Goal: Task Accomplishment & Management: Manage account settings

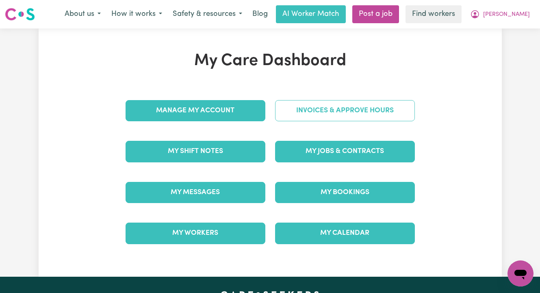
click at [351, 106] on link "Invoices & Approve Hours" at bounding box center [345, 110] width 140 height 21
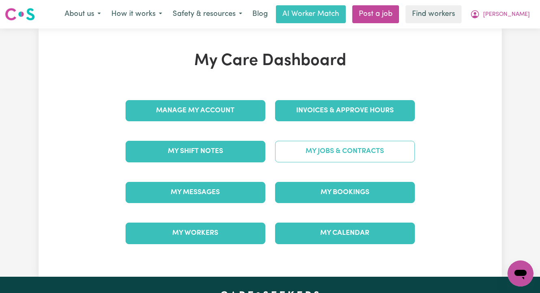
click at [325, 151] on link "My Jobs & Contracts" at bounding box center [345, 151] width 140 height 21
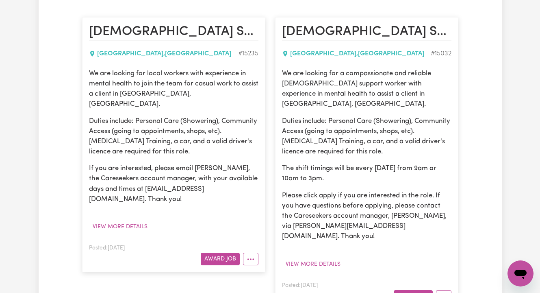
scroll to position [194, 0]
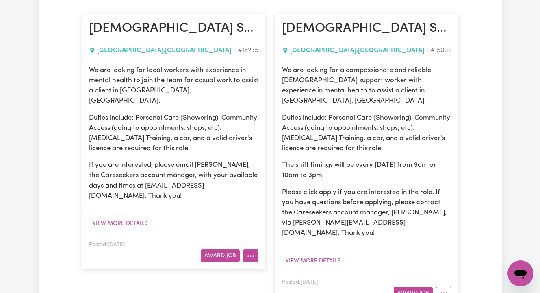
click at [252, 249] on button "More options" at bounding box center [250, 255] width 15 height 13
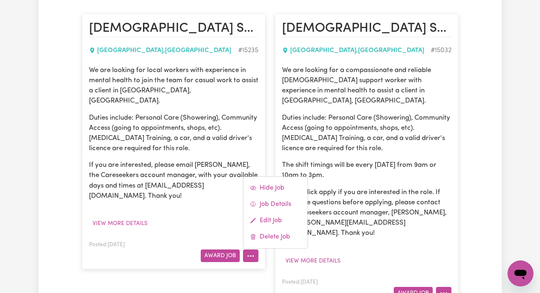
click at [443, 287] on button "More options" at bounding box center [443, 293] width 15 height 13
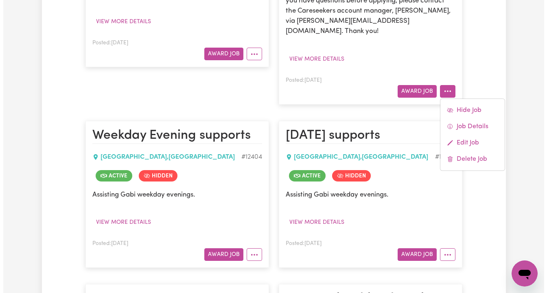
scroll to position [487, 0]
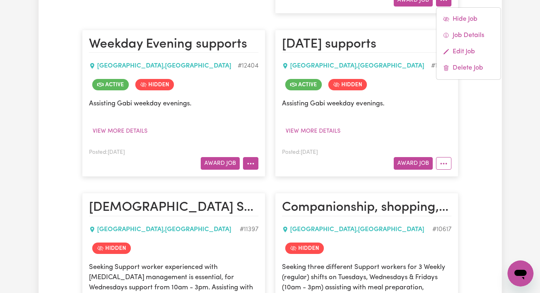
click at [251, 163] on circle "More options" at bounding box center [251, 164] width 2 height 2
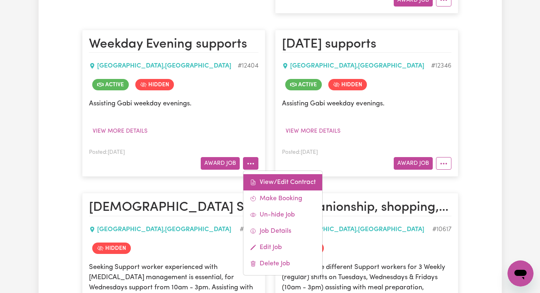
click at [274, 174] on link "View/Edit Contract" at bounding box center [283, 182] width 79 height 16
select select "WEEKDAY_EVENING"
select select "ASSISTANCE_SELF_CARE"
select select "ONE"
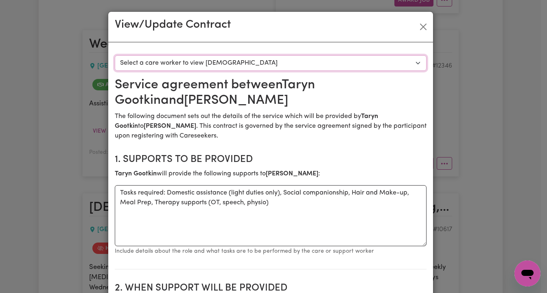
click at [205, 65] on select "Select a care worker to view [DEMOGRAPHIC_DATA] #10491 - [PERSON_NAME] (contrac…" at bounding box center [271, 62] width 312 height 15
select select "10103"
click at [115, 55] on select "Select a care worker to view [DEMOGRAPHIC_DATA] #10491 - [PERSON_NAME] (contrac…" at bounding box center [271, 62] width 312 height 15
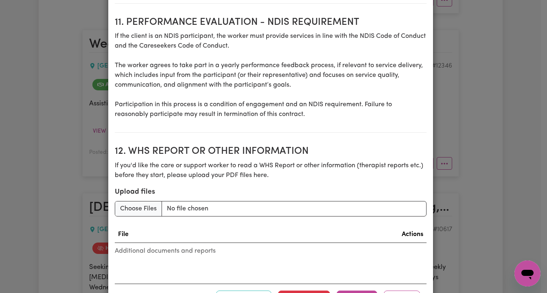
scroll to position [1148, 0]
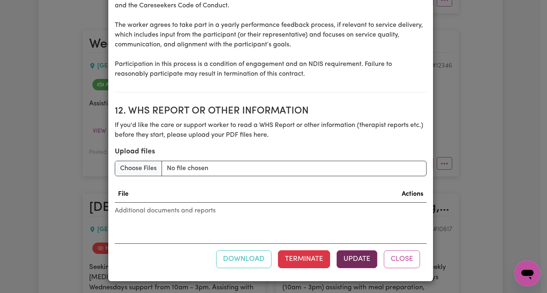
click at [355, 254] on button "Update" at bounding box center [356, 259] width 41 height 18
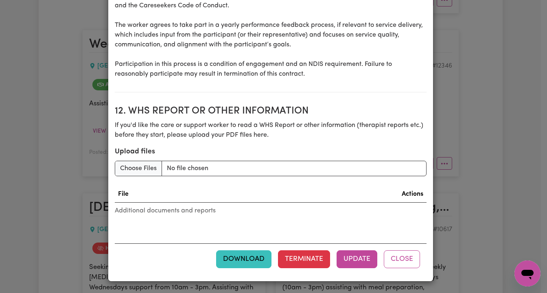
click at [240, 254] on button "Download" at bounding box center [243, 259] width 55 height 18
